Goal: Transaction & Acquisition: Subscribe to service/newsletter

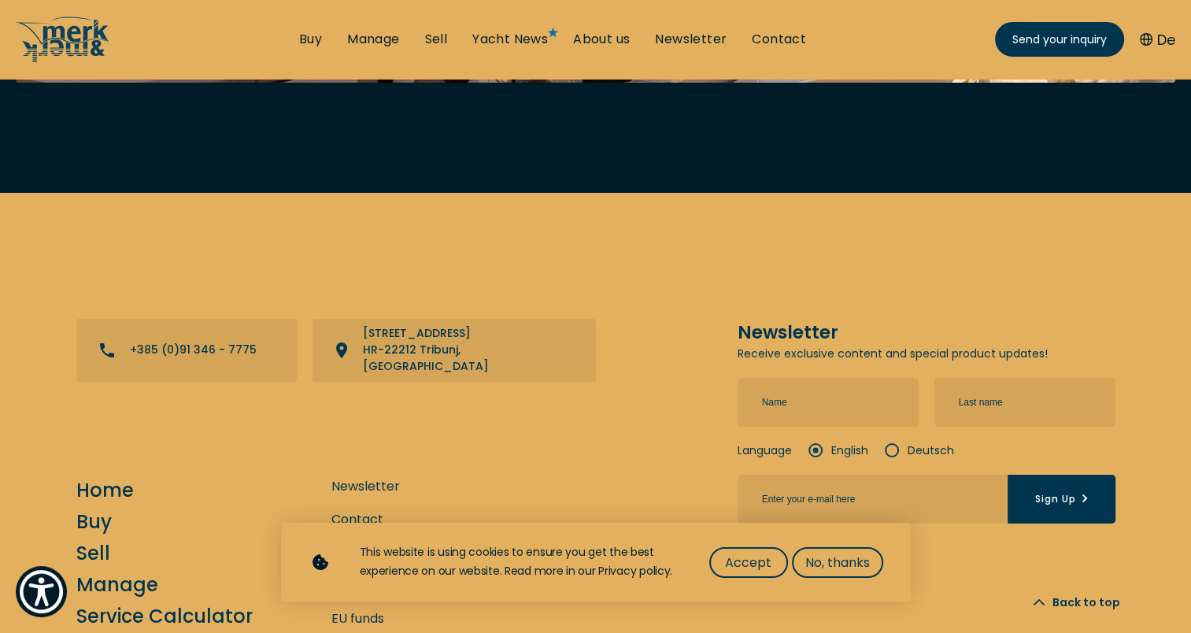
scroll to position [5511, 0]
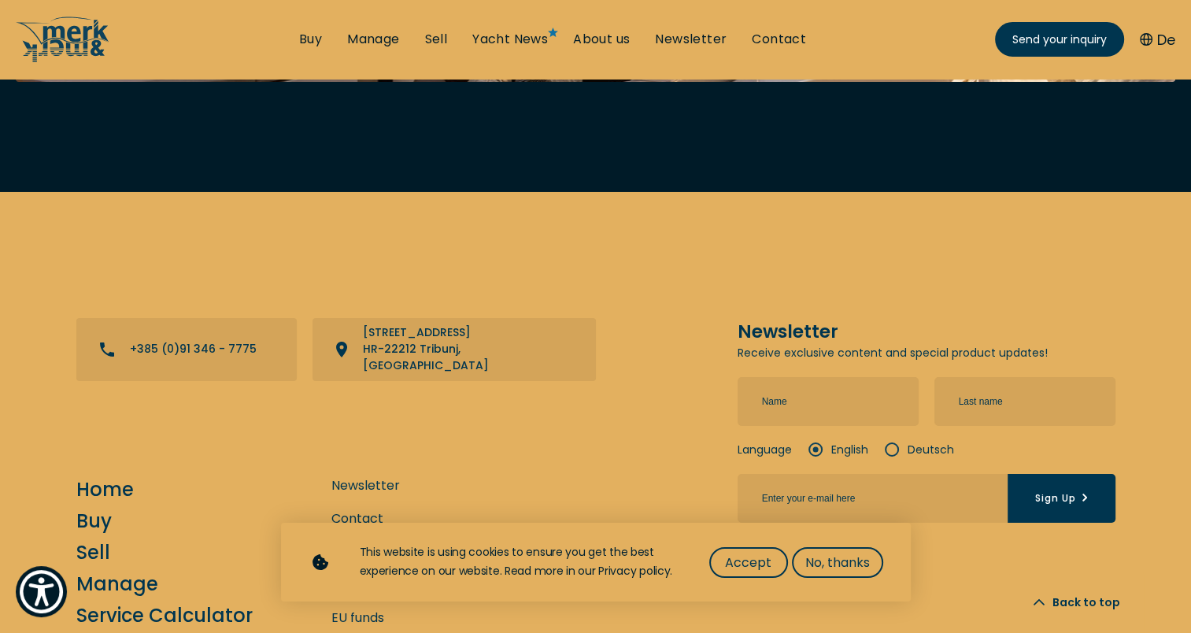
click at [809, 377] on input "text" at bounding box center [828, 401] width 181 height 49
click at [1001, 192] on div "Contact +385 (0)91 346 - 7775 View directions on a map [STREET_ADDRESS] Newslet…" at bounding box center [595, 506] width 1191 height 628
click at [839, 377] on input "text" at bounding box center [828, 401] width 181 height 49
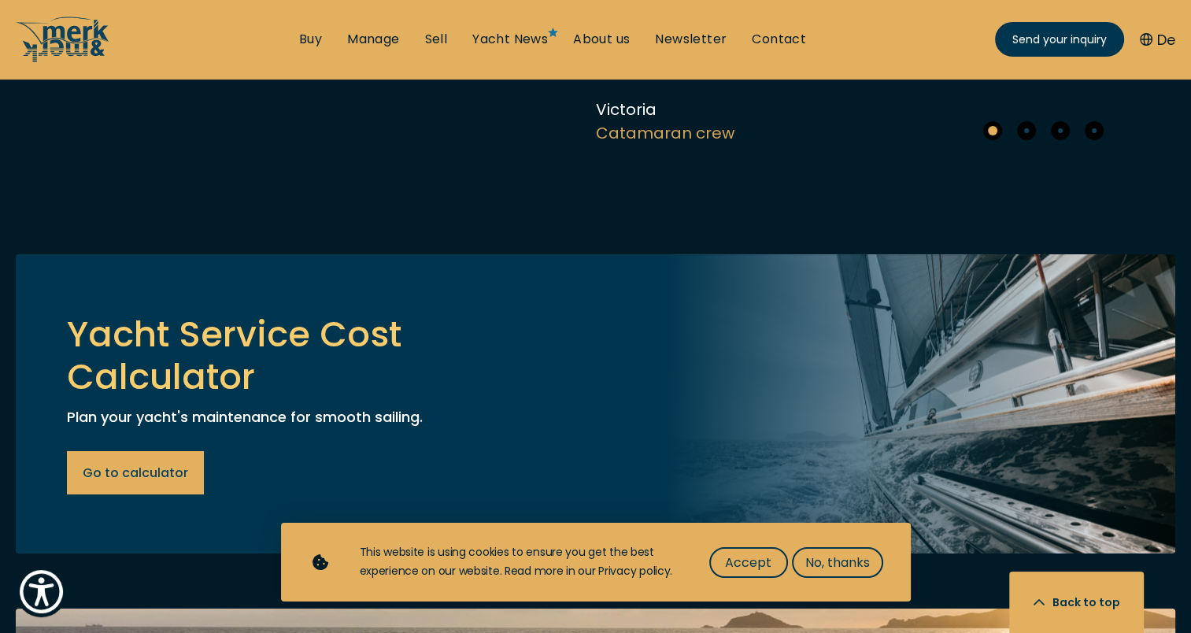
scroll to position [6283, 0]
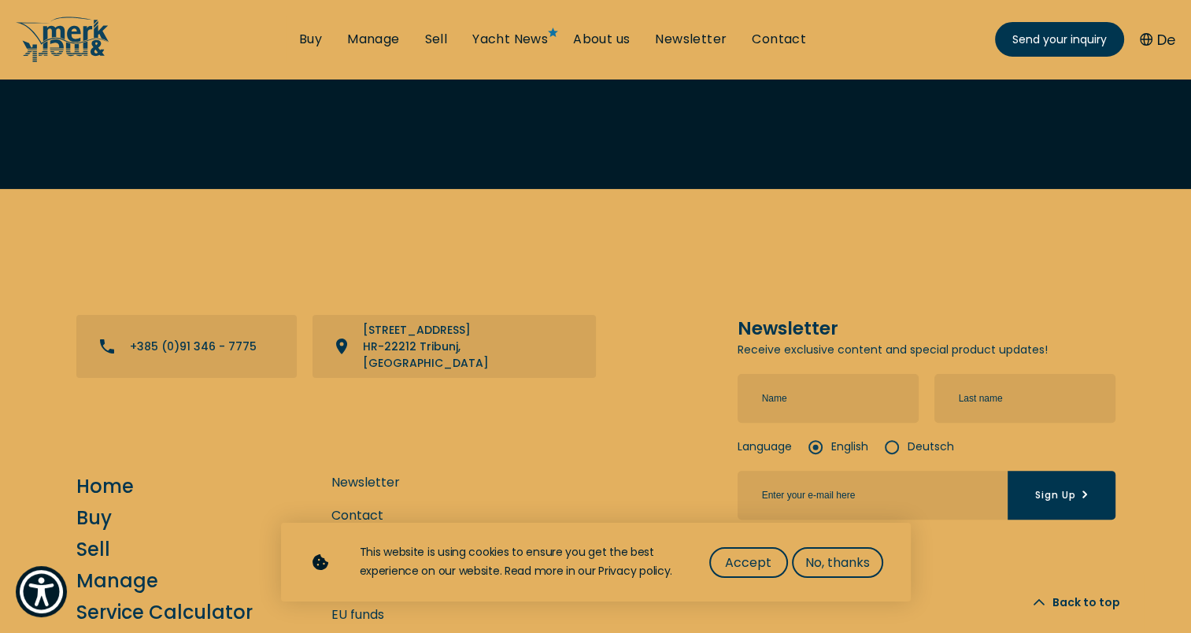
click at [988, 315] on h5 "Newsletter" at bounding box center [927, 328] width 378 height 27
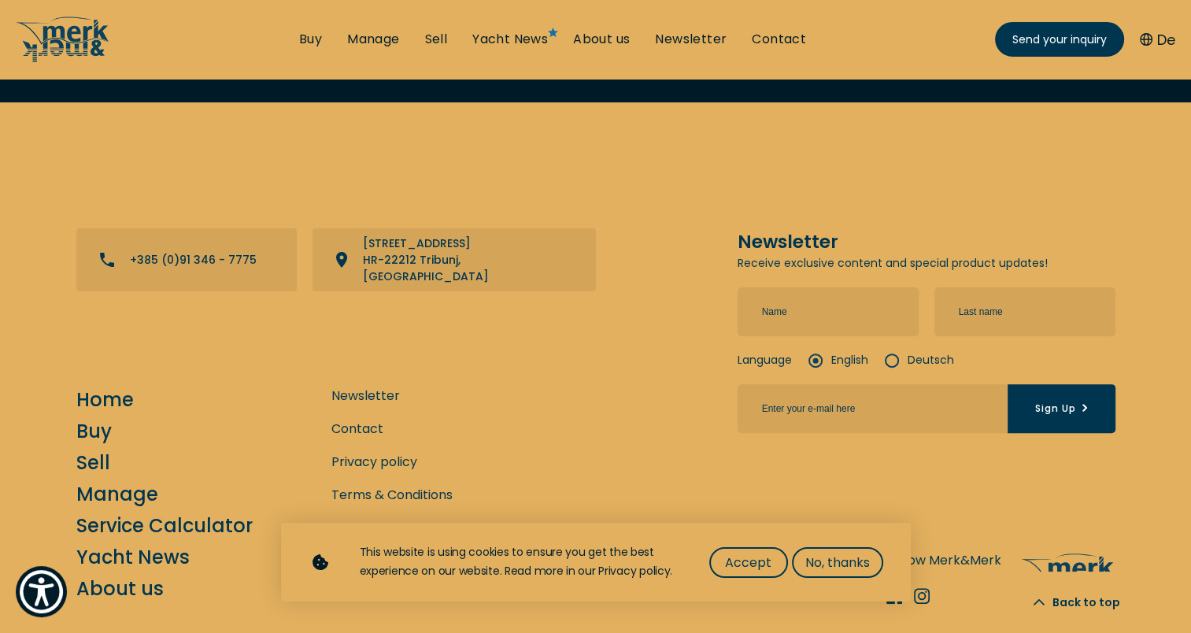
scroll to position [6397, 0]
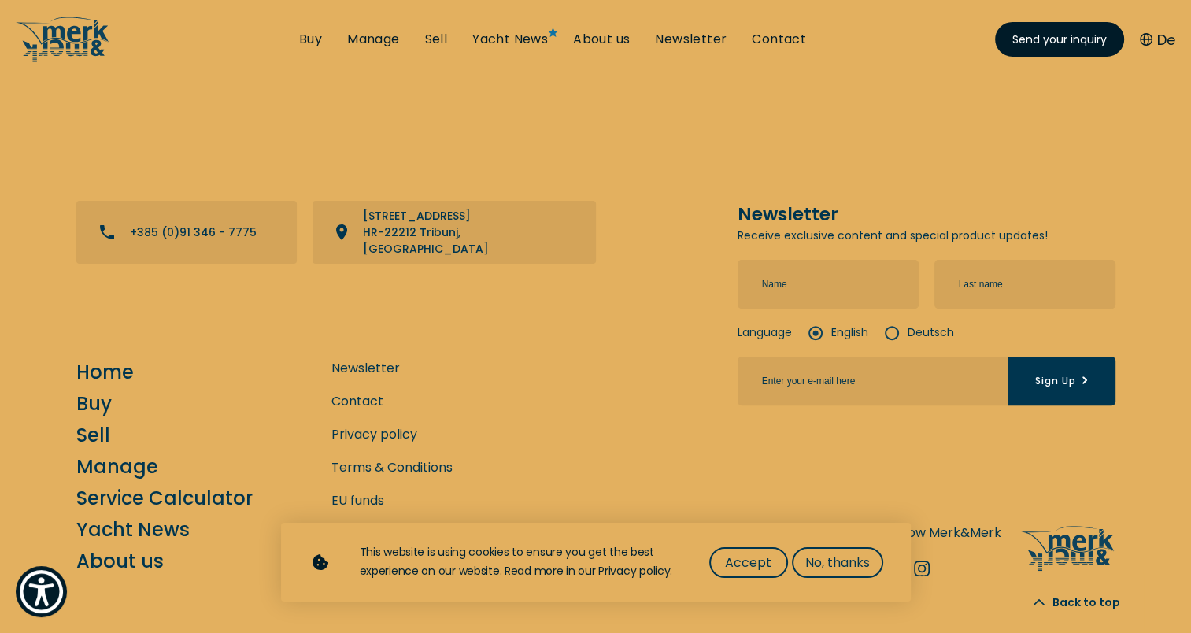
click at [1078, 45] on span "Send your inquiry" at bounding box center [1060, 39] width 94 height 17
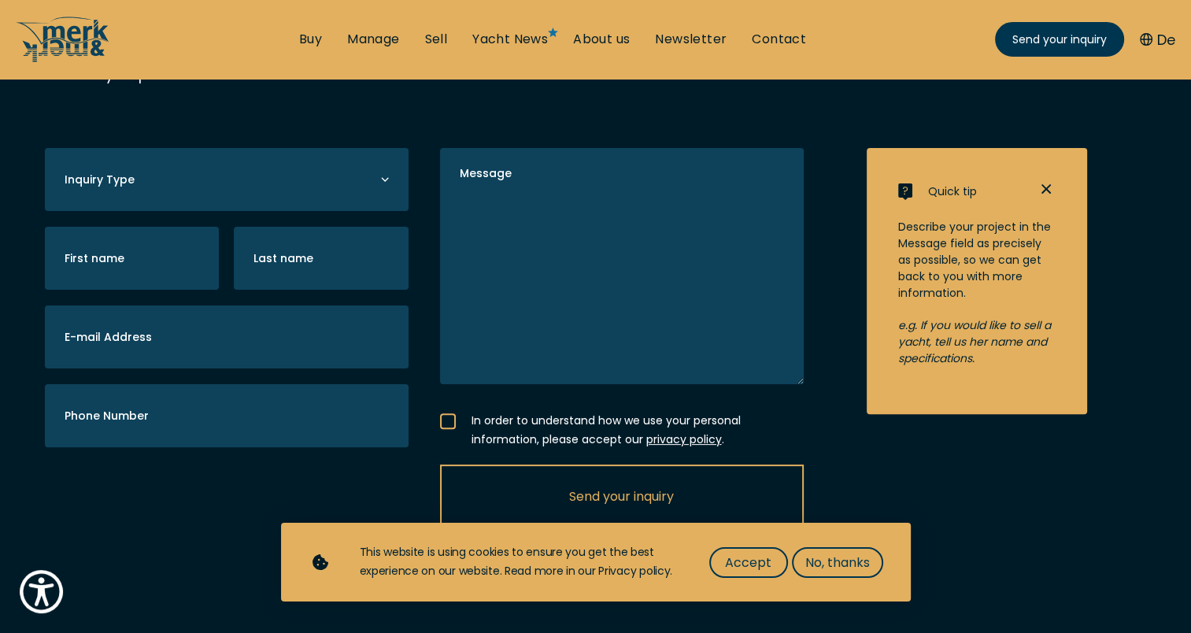
scroll to position [346, 0]
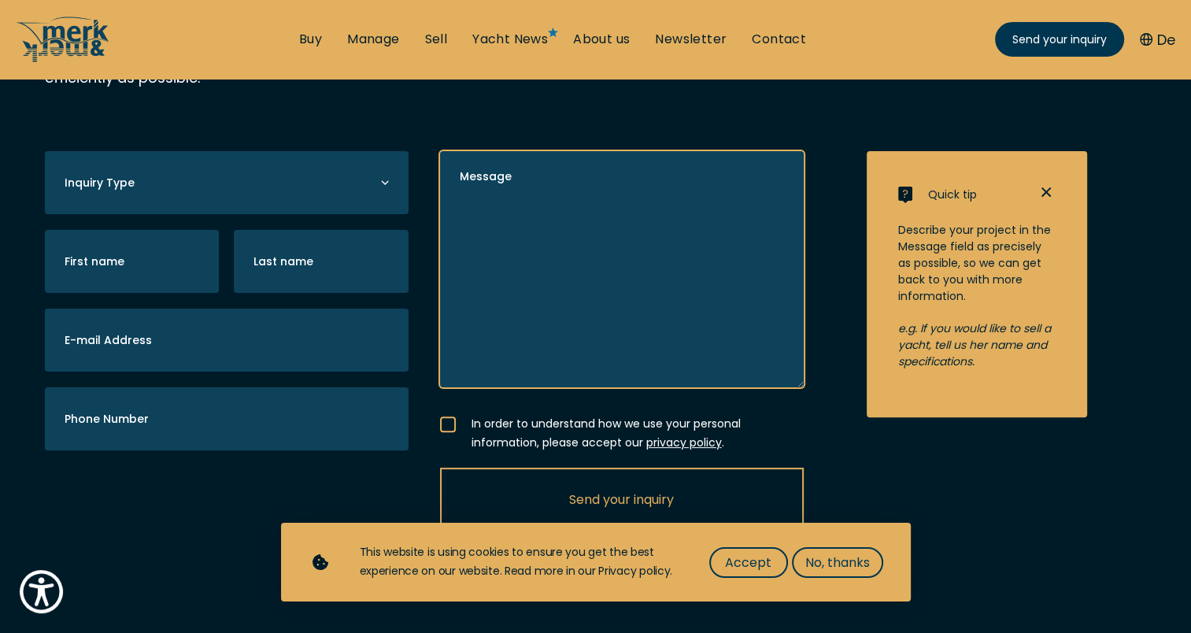
click at [534, 213] on textarea "Message" at bounding box center [622, 269] width 364 height 236
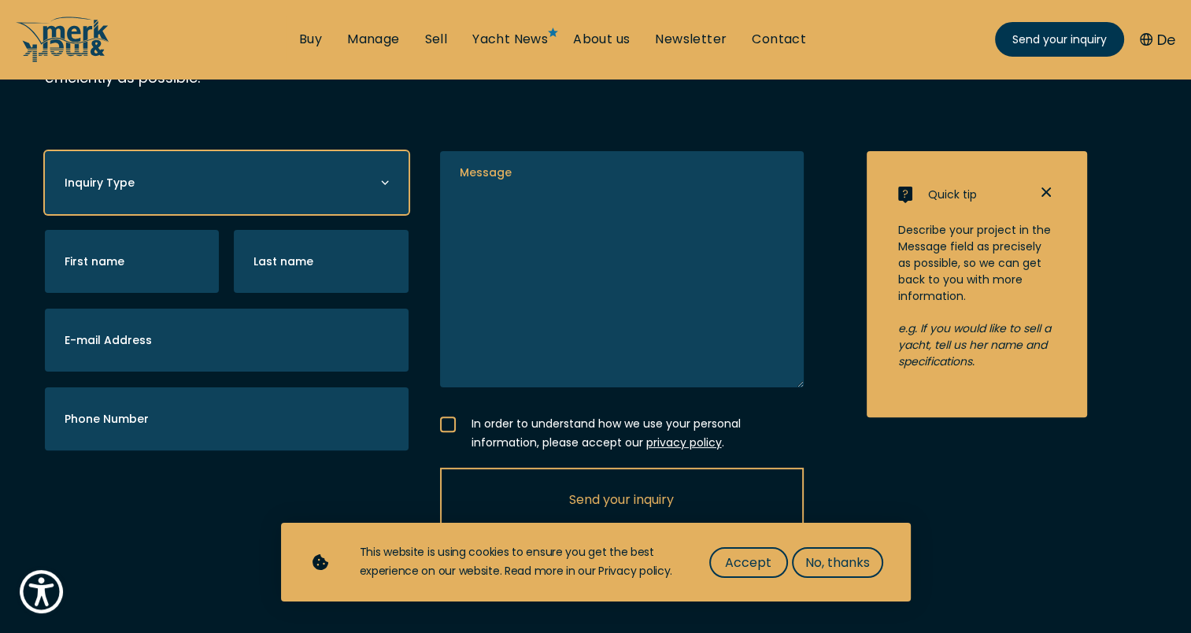
click at [230, 176] on select "Buying a yacht Selling a yacht Manage a yacht" at bounding box center [227, 182] width 364 height 63
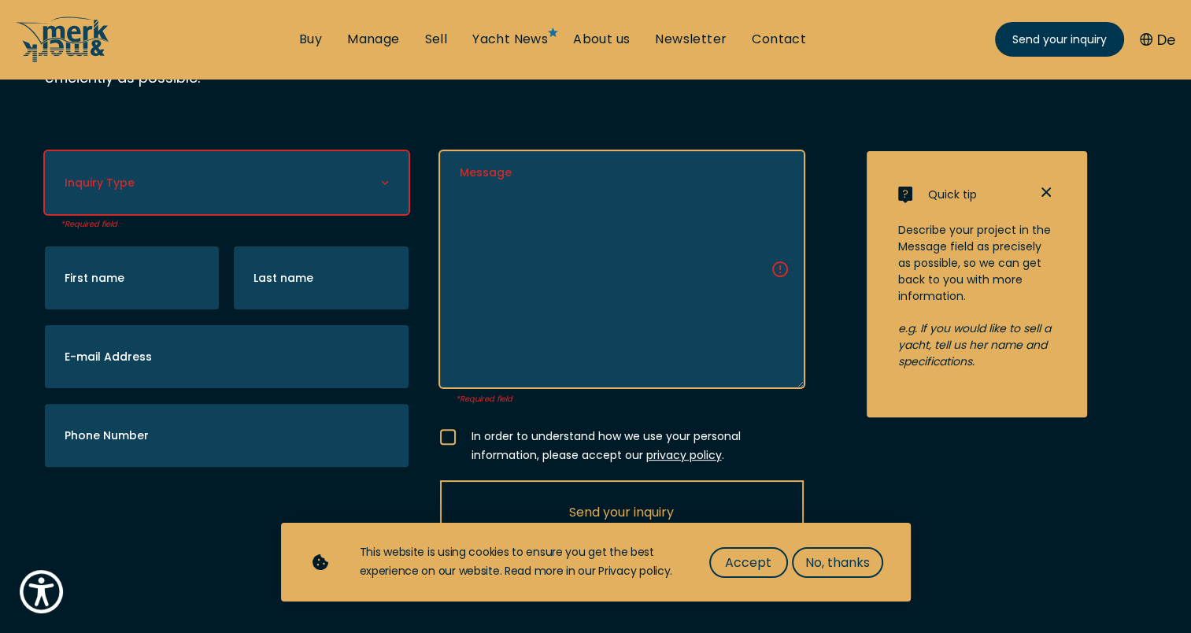
click at [456, 213] on textarea "Message" at bounding box center [622, 269] width 364 height 236
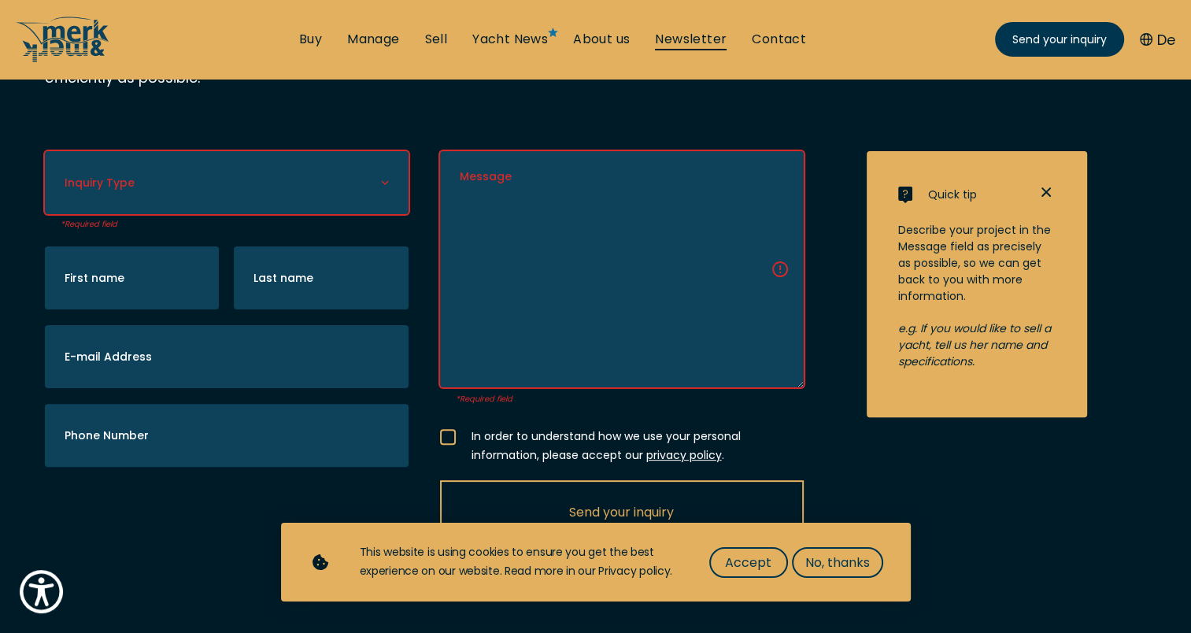
click at [718, 36] on link "Newsletter" at bounding box center [691, 39] width 72 height 17
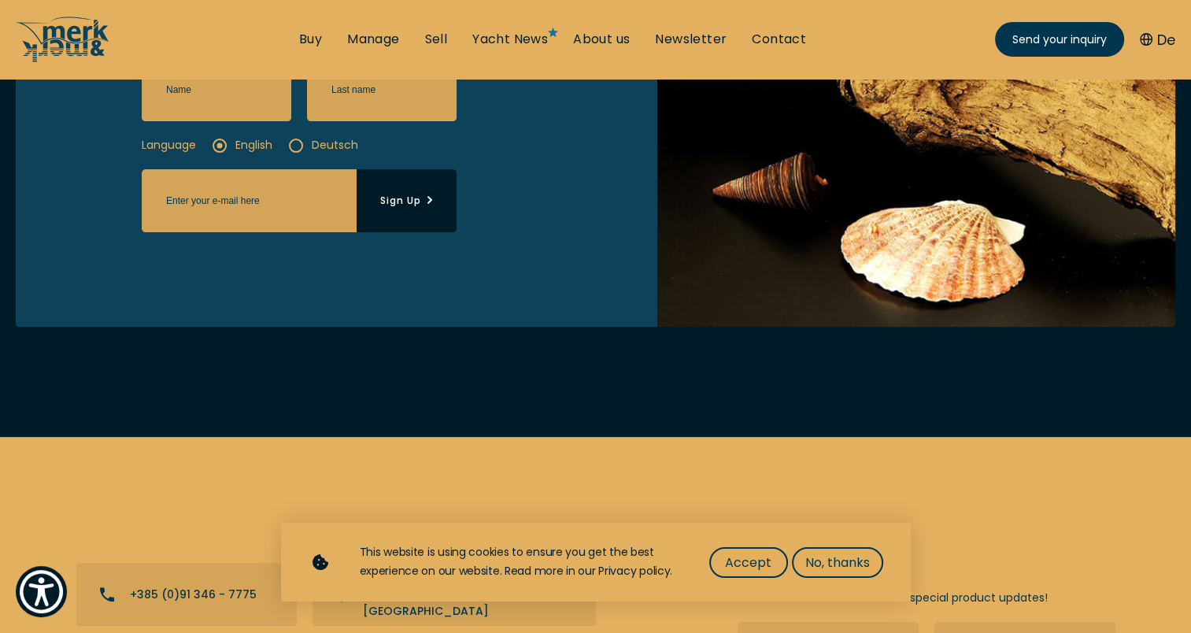
scroll to position [947, 0]
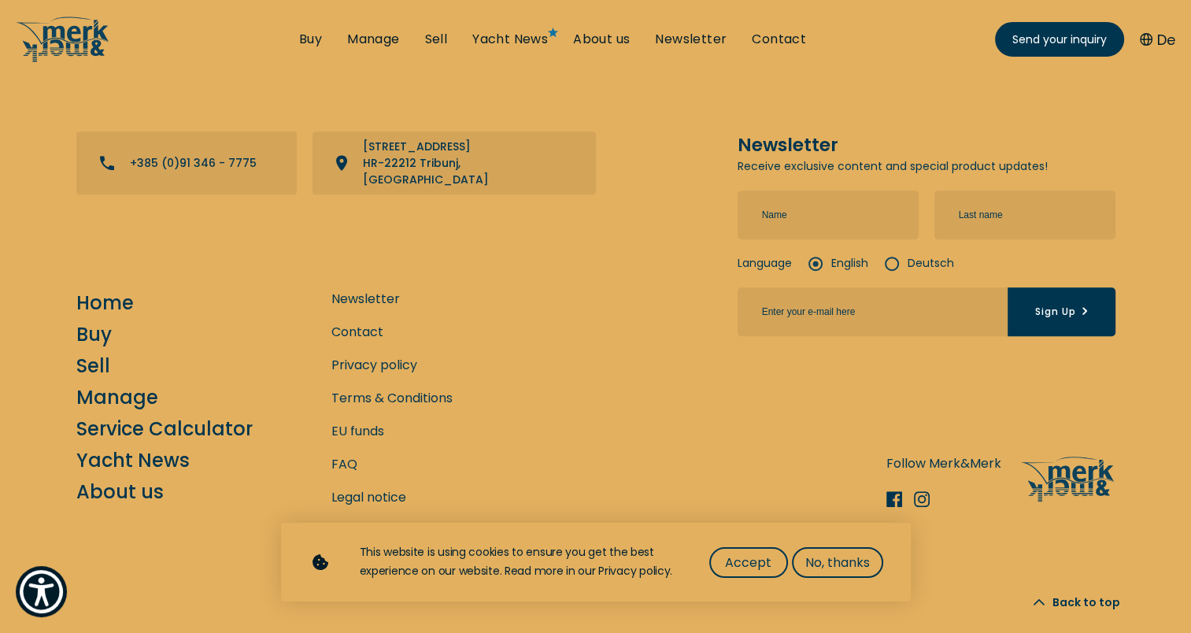
click at [807, 195] on input "text" at bounding box center [828, 215] width 181 height 49
click at [923, 114] on div "Contact +385 (0)91 346 - 7775 View directions on a map [STREET_ADDRESS] Newslet…" at bounding box center [595, 320] width 1191 height 628
click at [839, 205] on input "text" at bounding box center [828, 215] width 181 height 49
type input "hrvojetest"
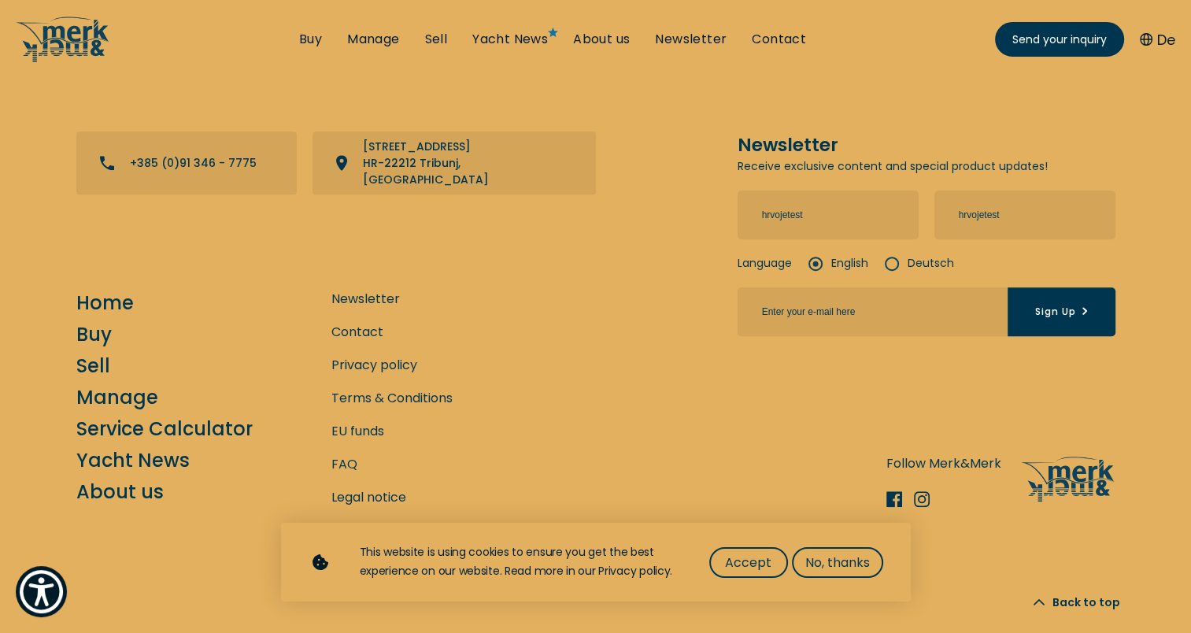
click at [850, 290] on input "email" at bounding box center [873, 311] width 270 height 49
type input "[EMAIL_ADDRESS][DOMAIN_NAME]"
click at [1095, 309] on button "Sign Up" at bounding box center [1062, 311] width 108 height 49
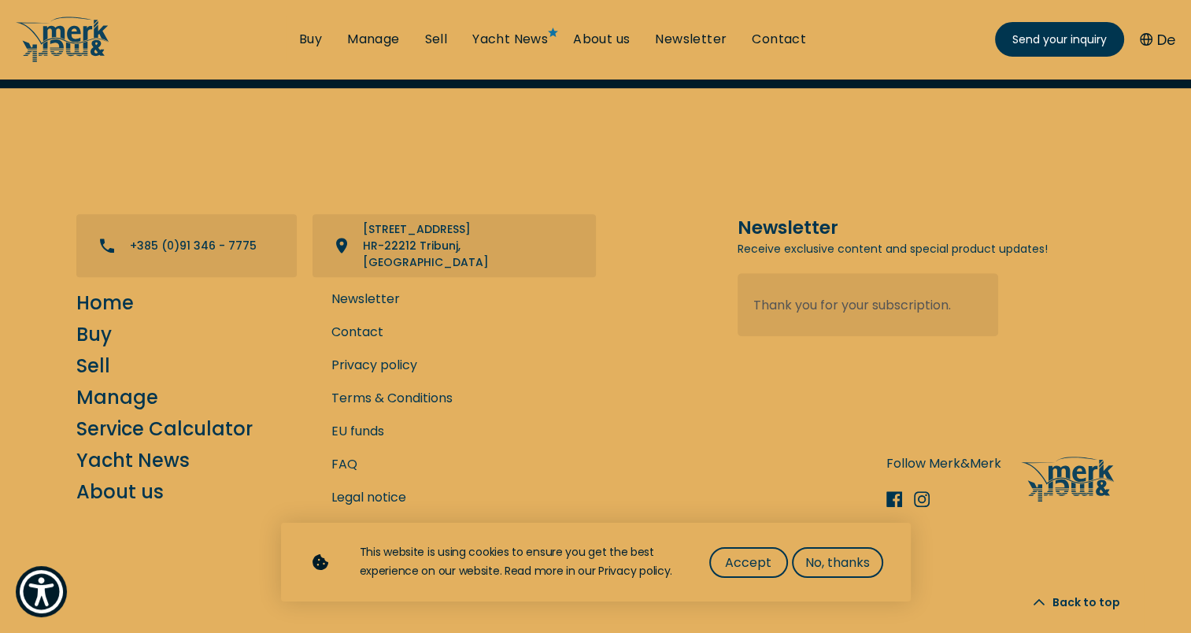
scroll to position [865, 0]
